Goal: Check status: Check status

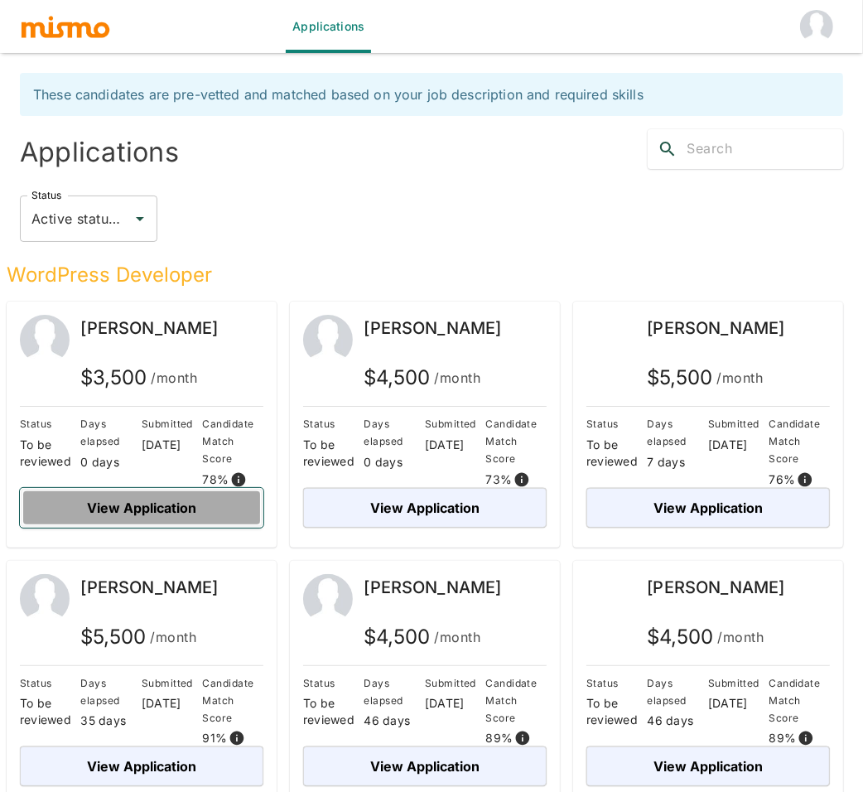
click at [162, 505] on button "View Application" at bounding box center [142, 508] width 244 height 40
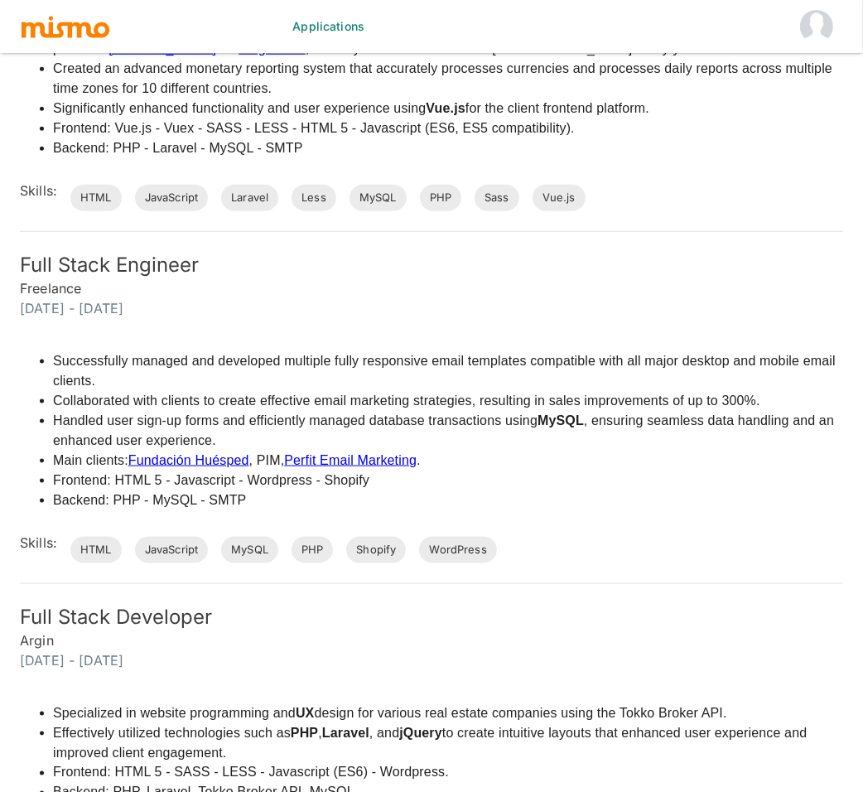
scroll to position [1434, 0]
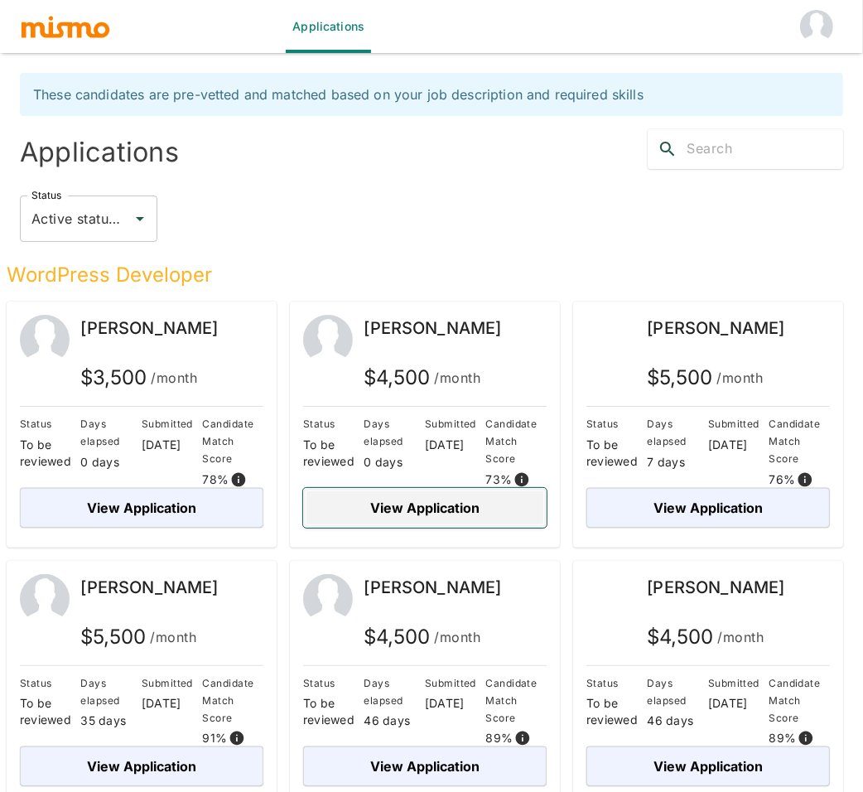
click at [412, 505] on button "View Application" at bounding box center [425, 508] width 244 height 40
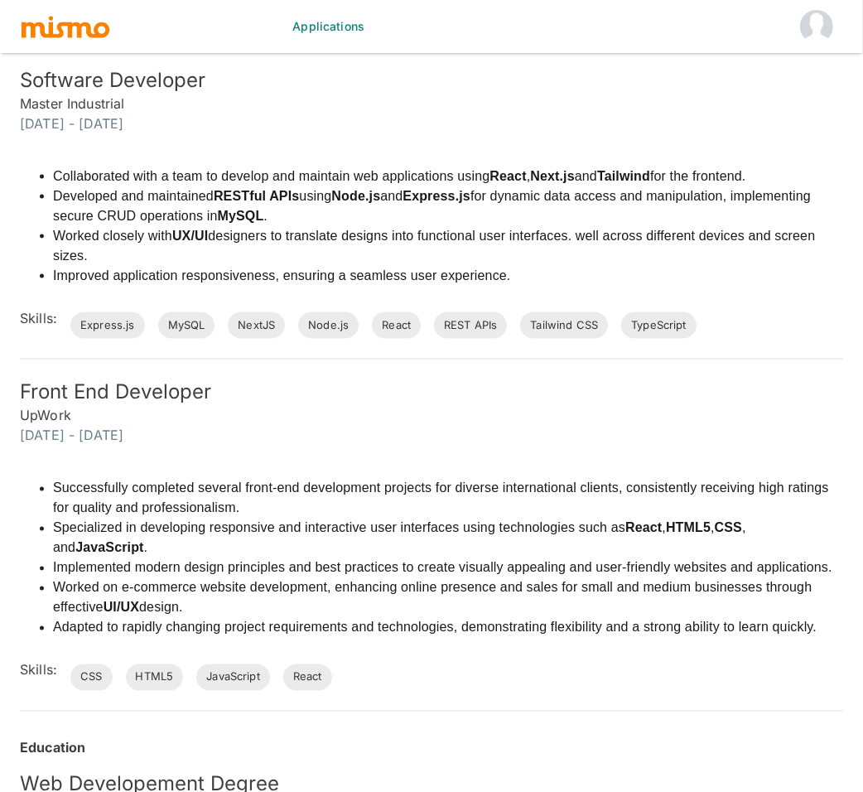
scroll to position [1560, 0]
